Goal: Information Seeking & Learning: Learn about a topic

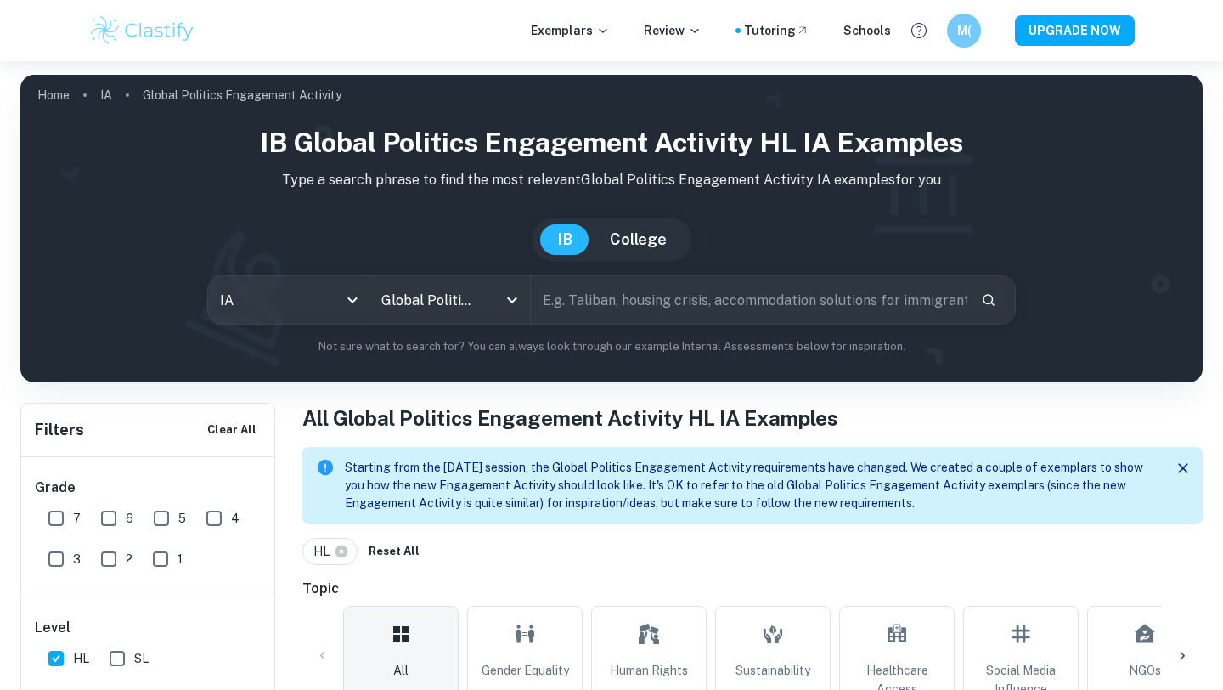
scroll to position [296, 0]
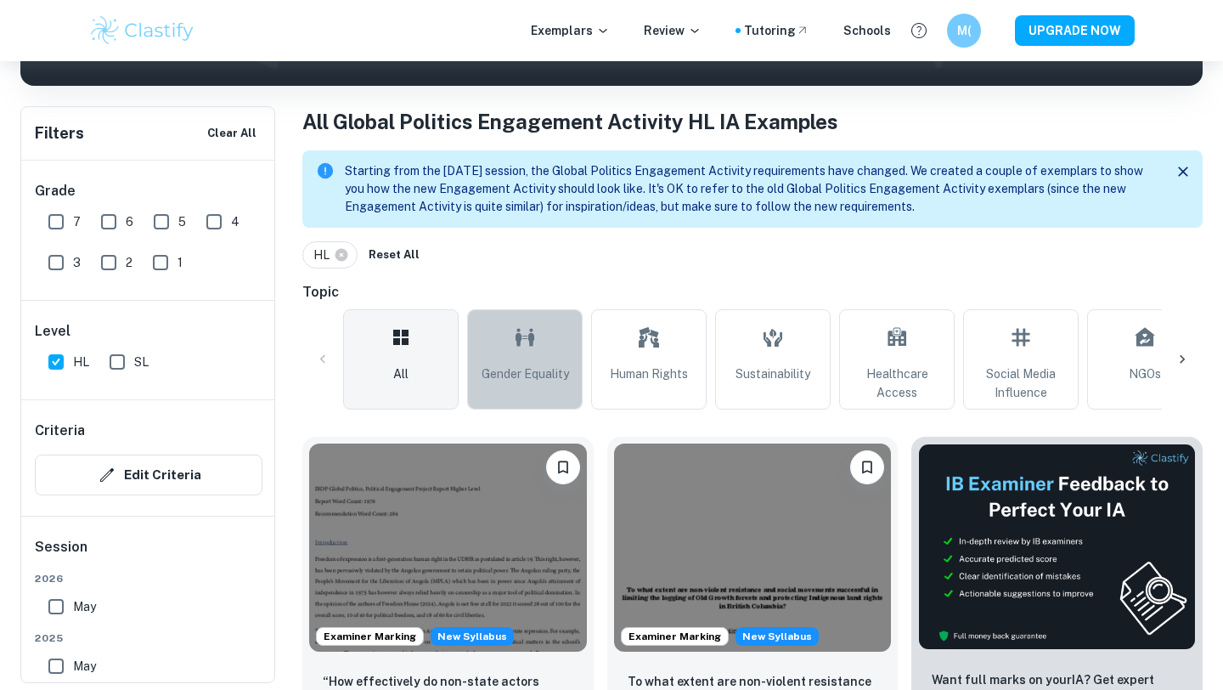
click at [532, 339] on icon at bounding box center [525, 337] width 19 height 18
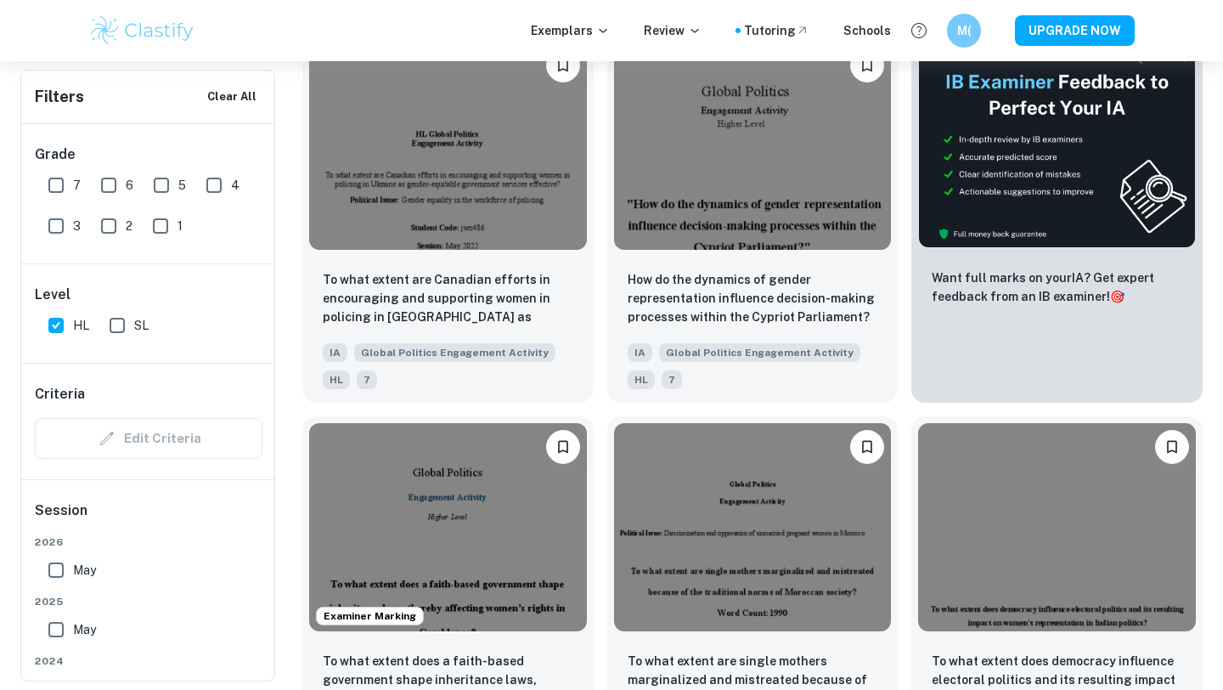
scroll to position [699, 0]
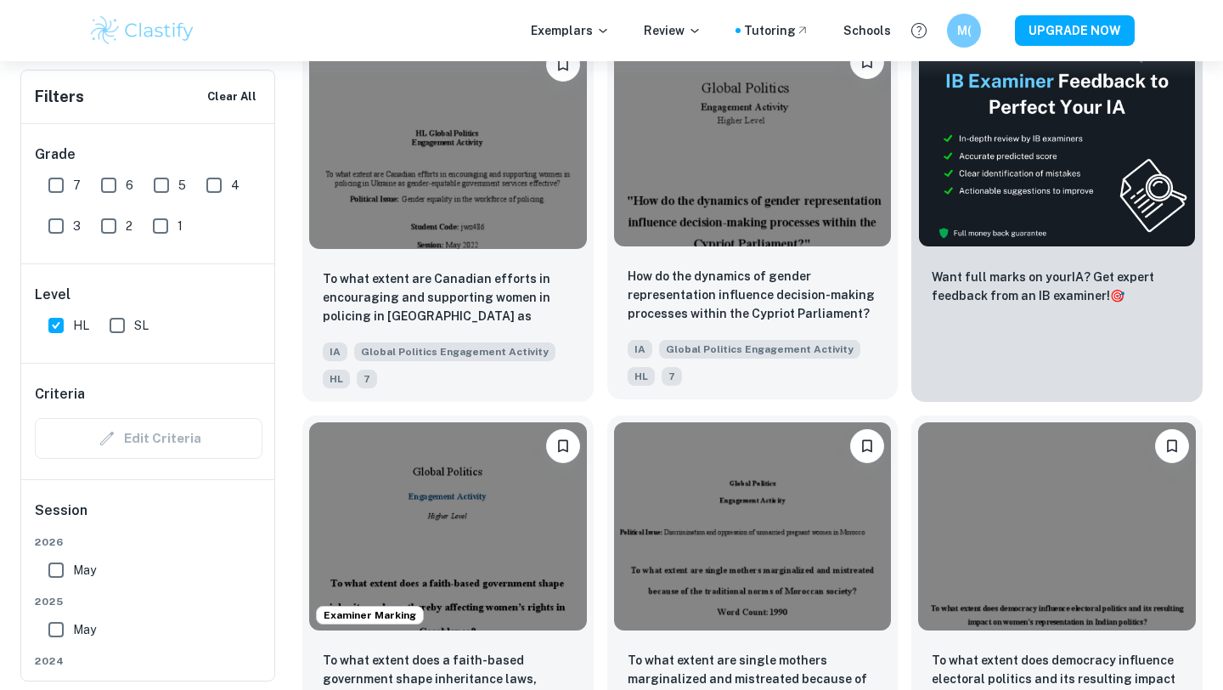
click at [700, 203] on img at bounding box center [753, 142] width 278 height 208
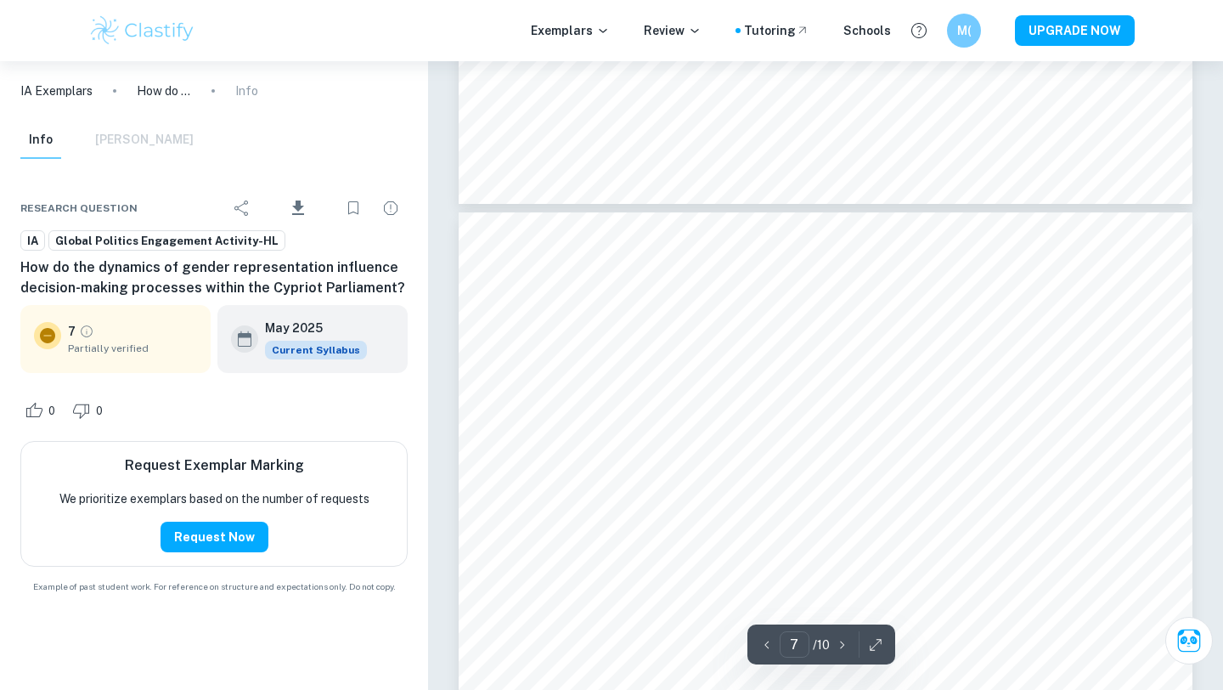
scroll to position [5847, 0]
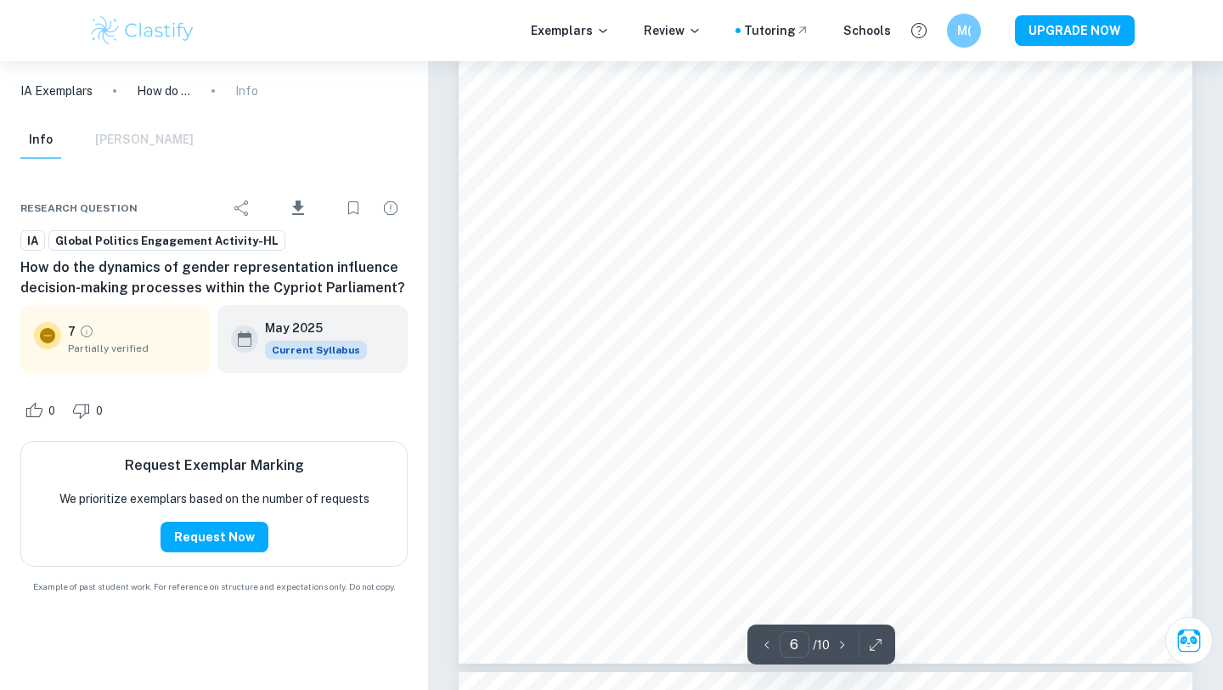
type input "5"
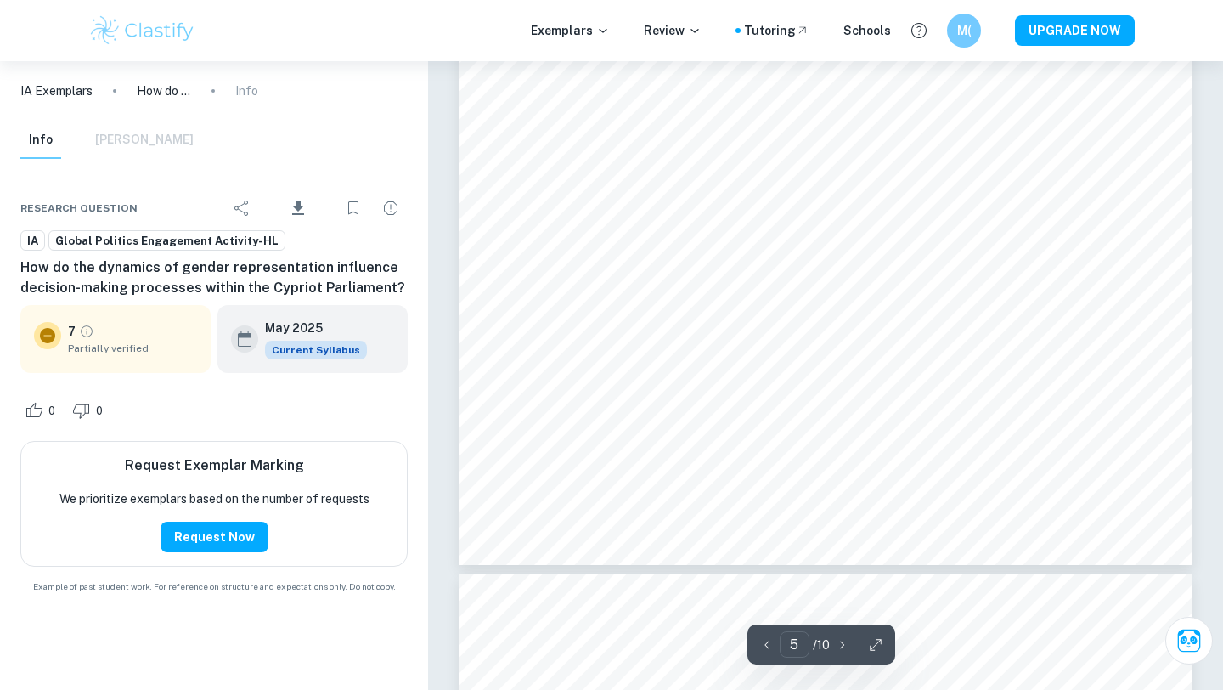
scroll to position [4252, 0]
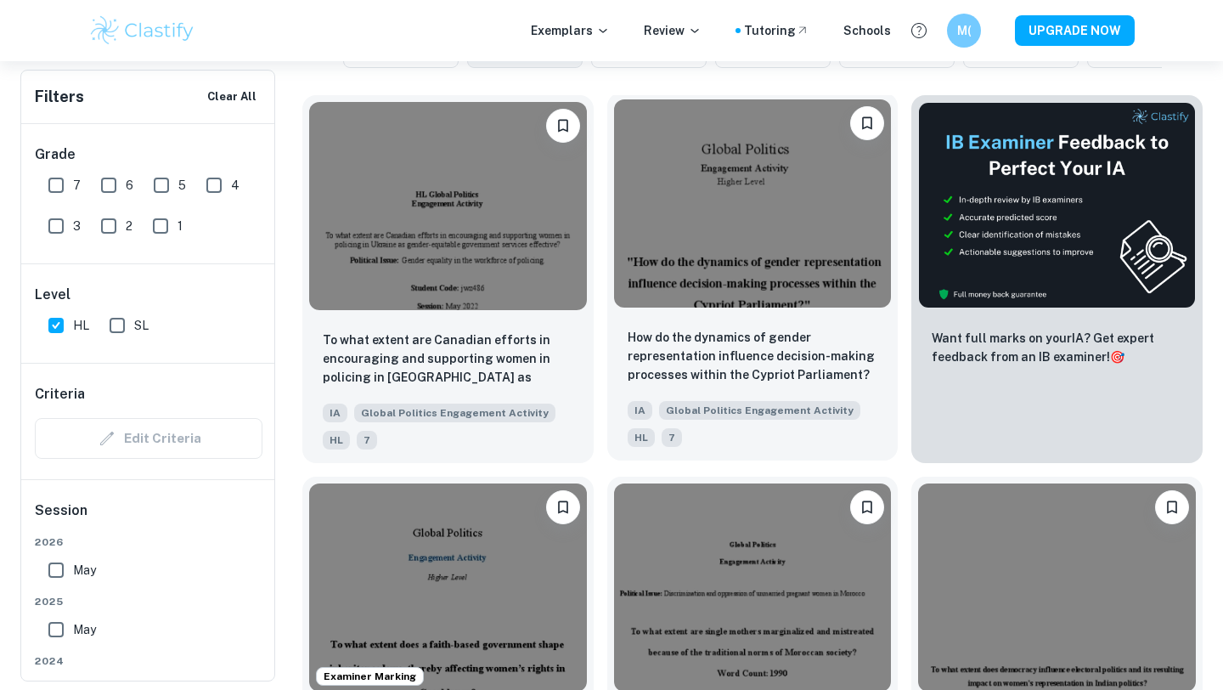
scroll to position [637, 0]
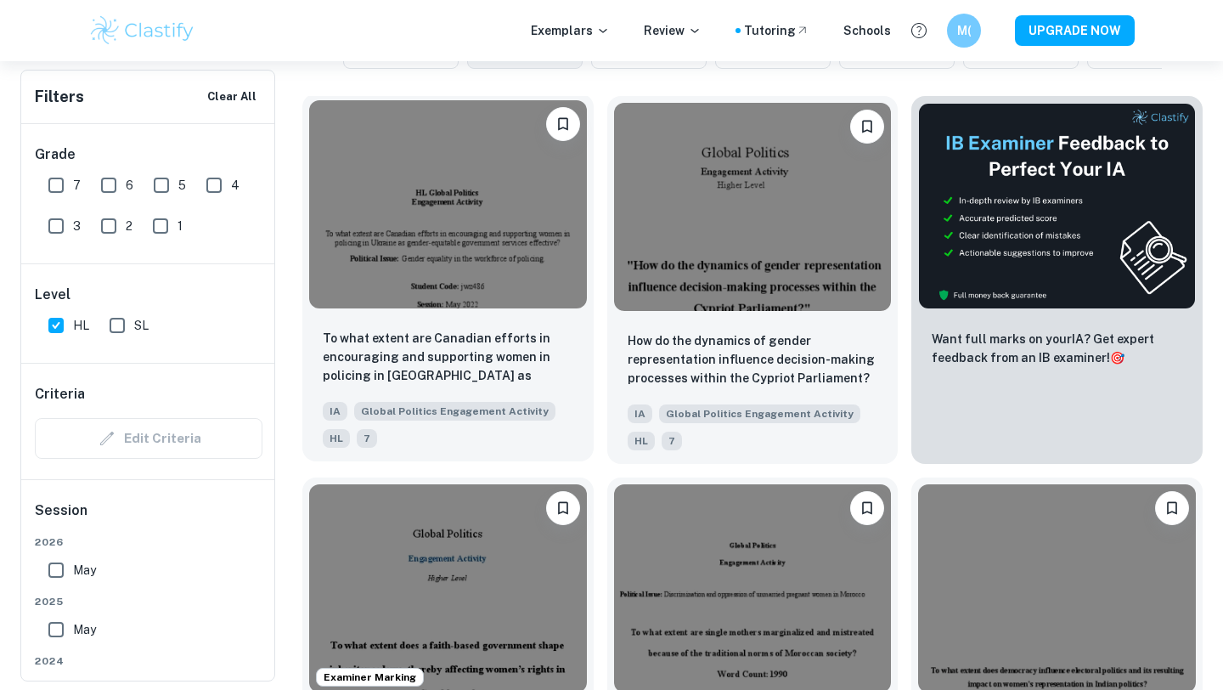
click at [510, 215] on img at bounding box center [448, 204] width 278 height 208
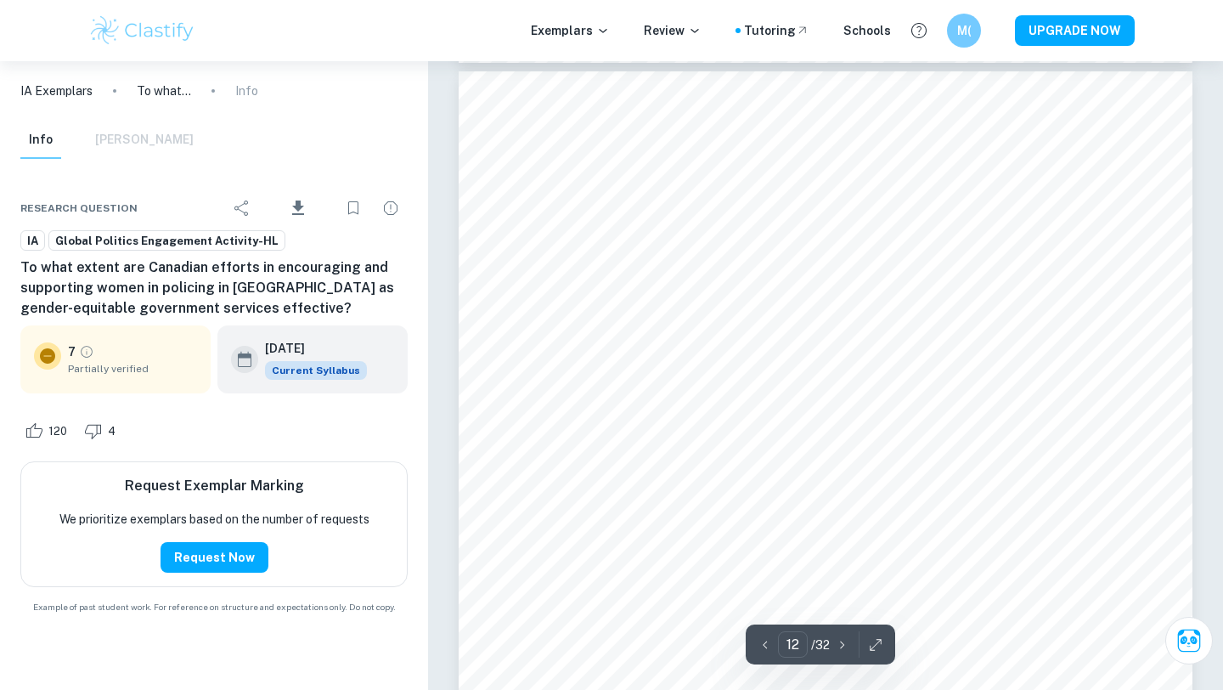
scroll to position [11167, 0]
type input "28"
